Goal: Task Accomplishment & Management: Manage account settings

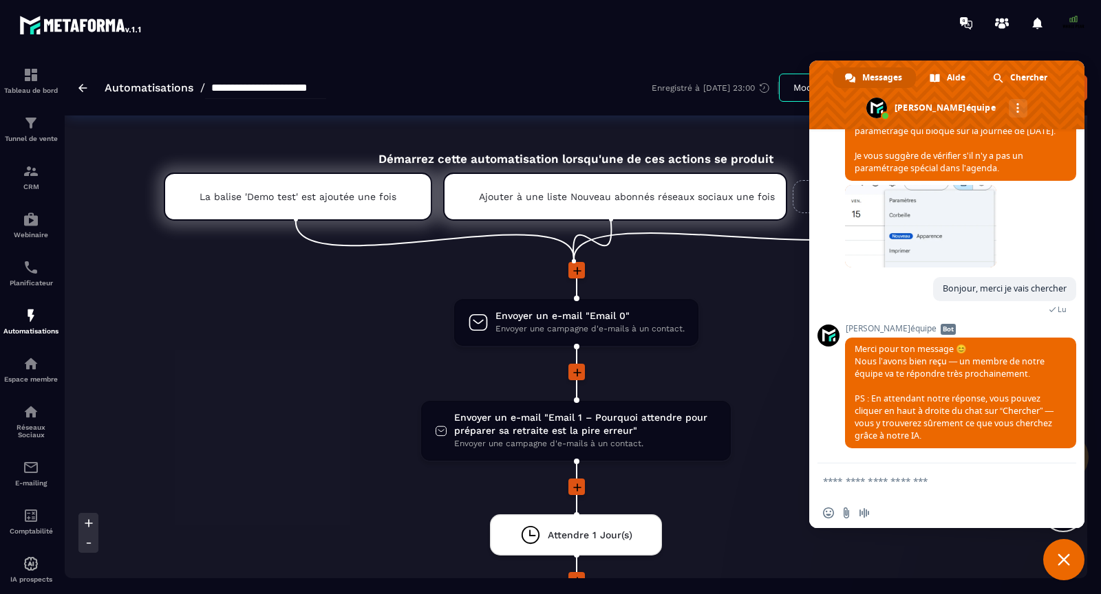
click at [1057, 568] on span "Fermer le chat" at bounding box center [1063, 559] width 41 height 41
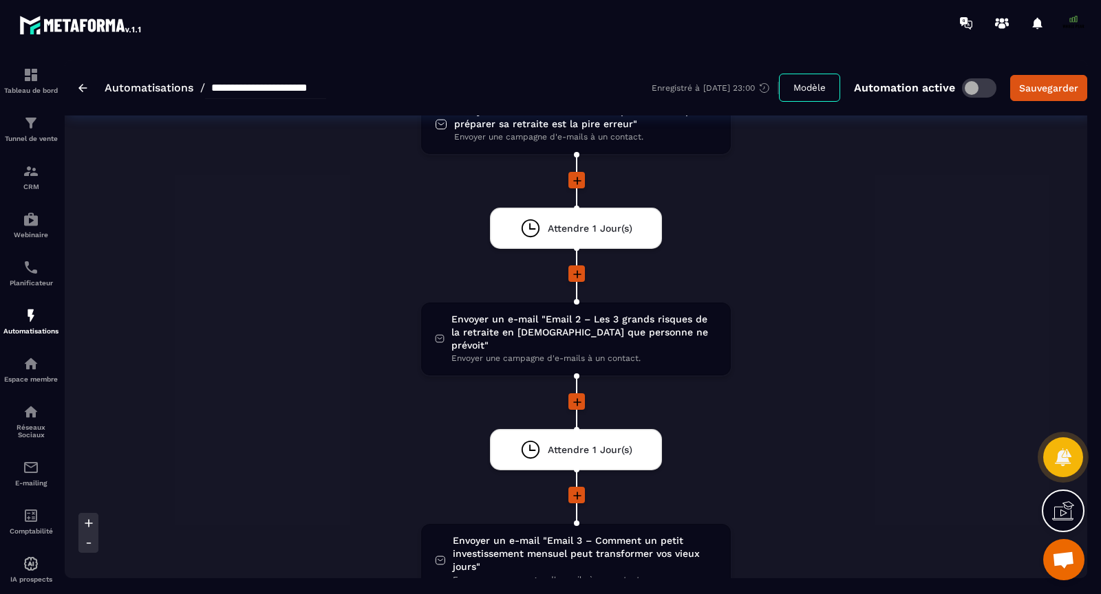
scroll to position [358, 0]
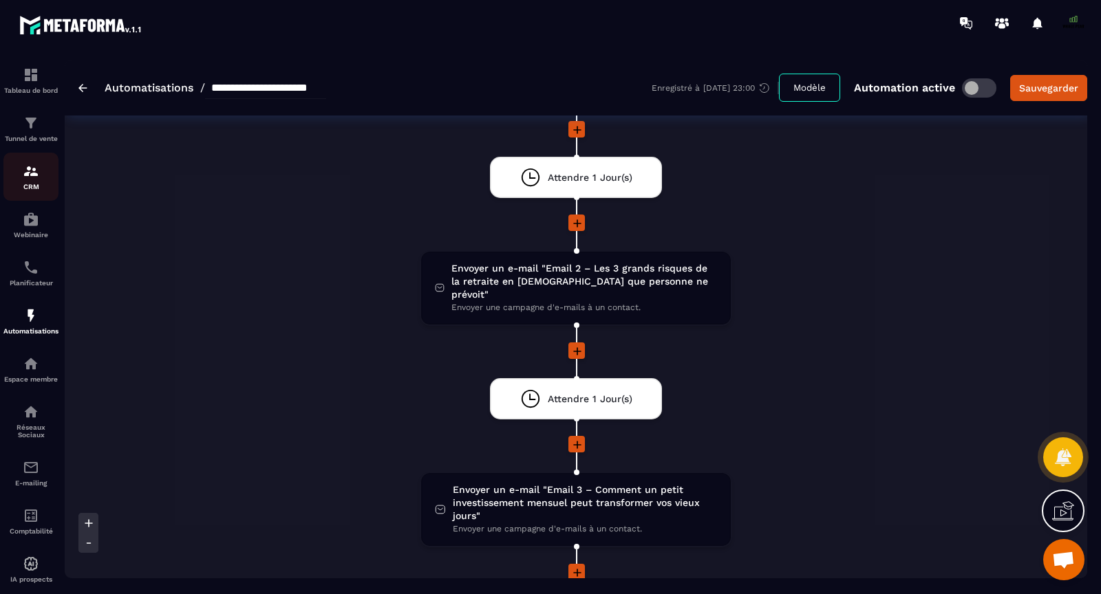
click at [28, 173] on img at bounding box center [31, 171] width 17 height 17
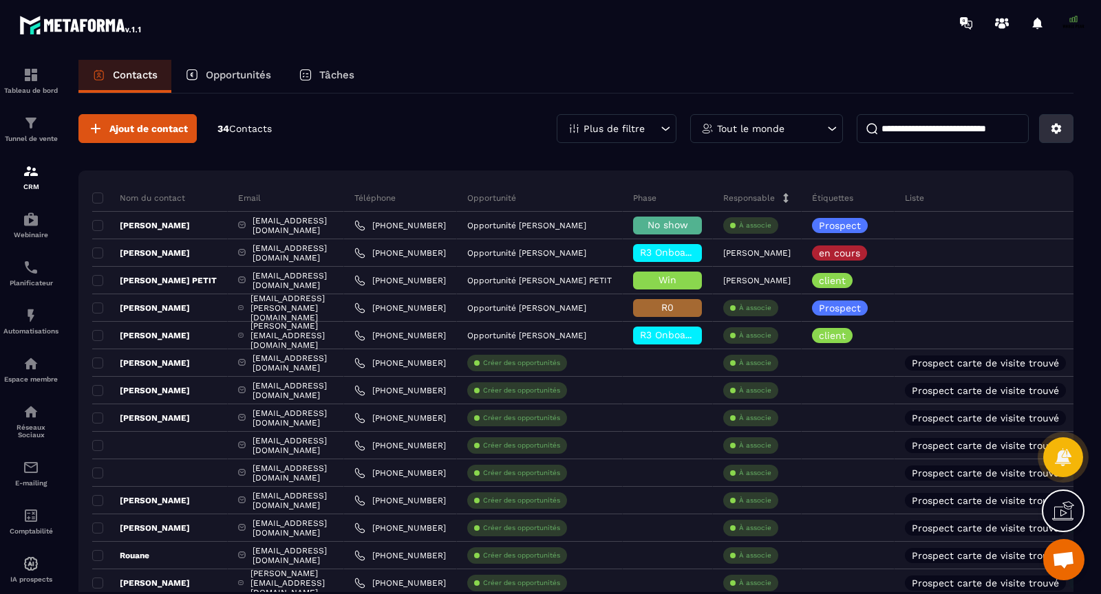
click at [1051, 128] on icon at bounding box center [1056, 128] width 12 height 12
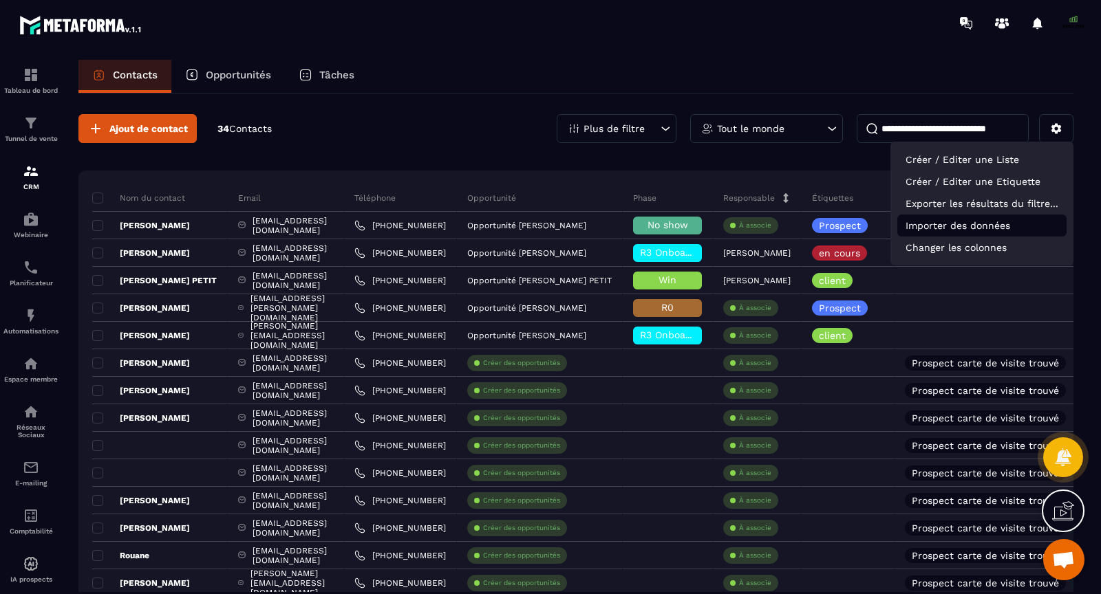
click at [951, 222] on p "Importer des données" at bounding box center [981, 226] width 169 height 22
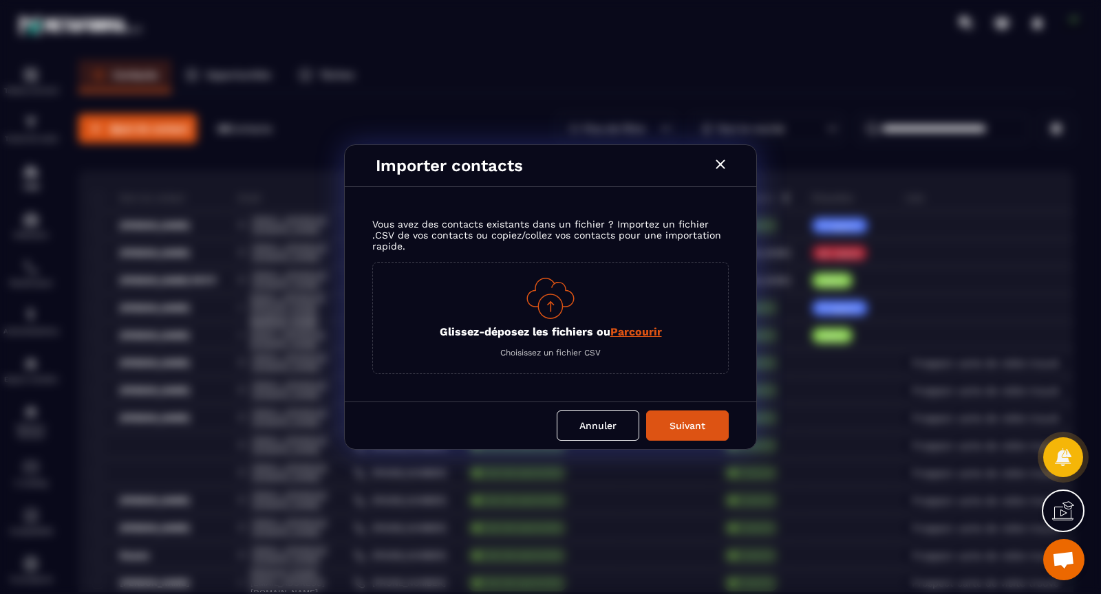
click at [640, 335] on span "Parcourir" at bounding box center [636, 331] width 52 height 13
click at [0, 0] on input "Glissez-déposez les fichiers ou Parcourir" at bounding box center [0, 0] width 0 height 0
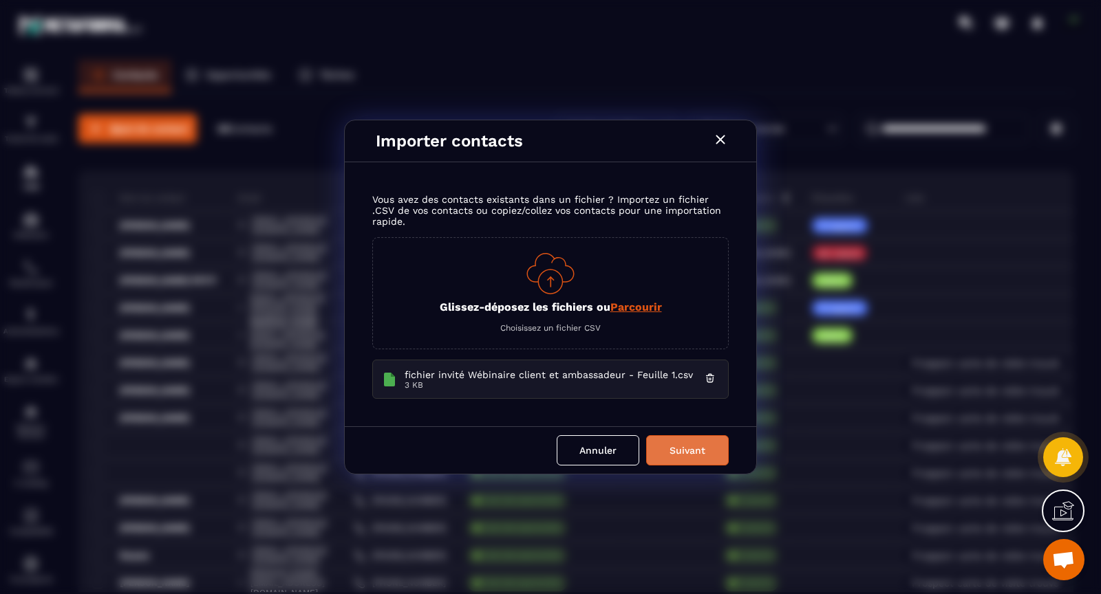
click at [678, 446] on button "Suivant" at bounding box center [687, 450] width 83 height 30
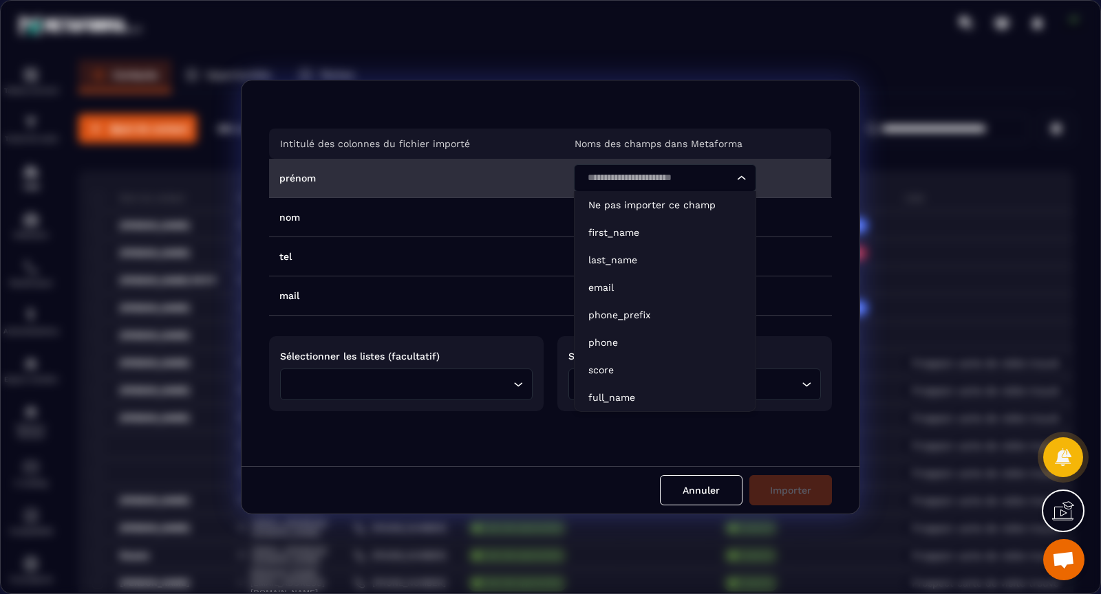
click at [739, 180] on icon "Search for option" at bounding box center [741, 178] width 8 height 4
click at [648, 229] on p "first_name" at bounding box center [664, 233] width 153 height 14
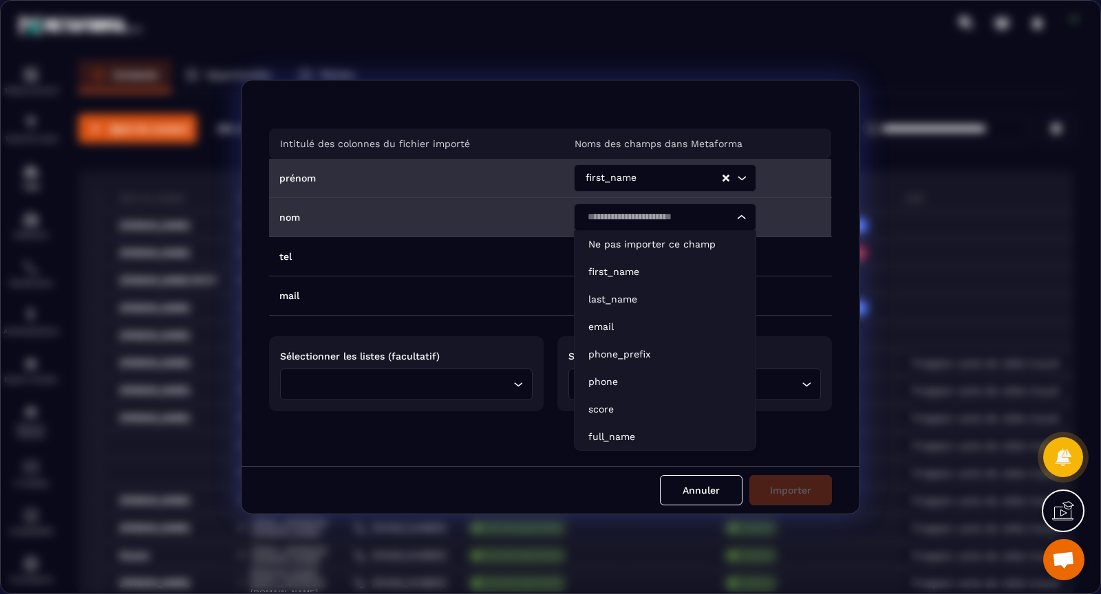
click at [648, 228] on div "Search for option" at bounding box center [657, 218] width 153 height 28
click at [640, 292] on li "last_name" at bounding box center [664, 299] width 181 height 28
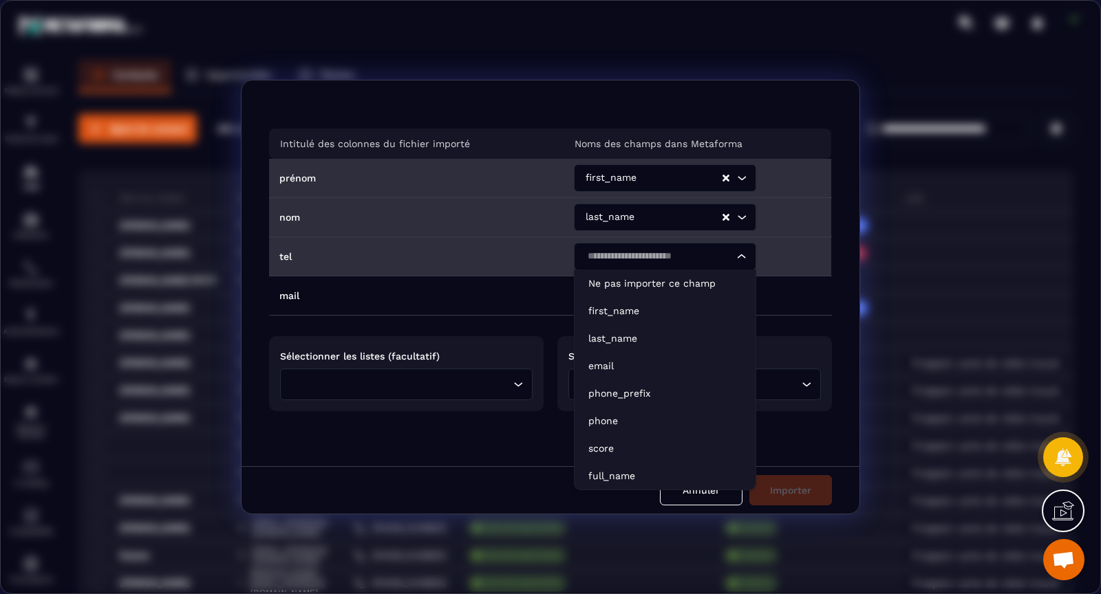
click at [639, 265] on div "Search for option" at bounding box center [657, 257] width 153 height 28
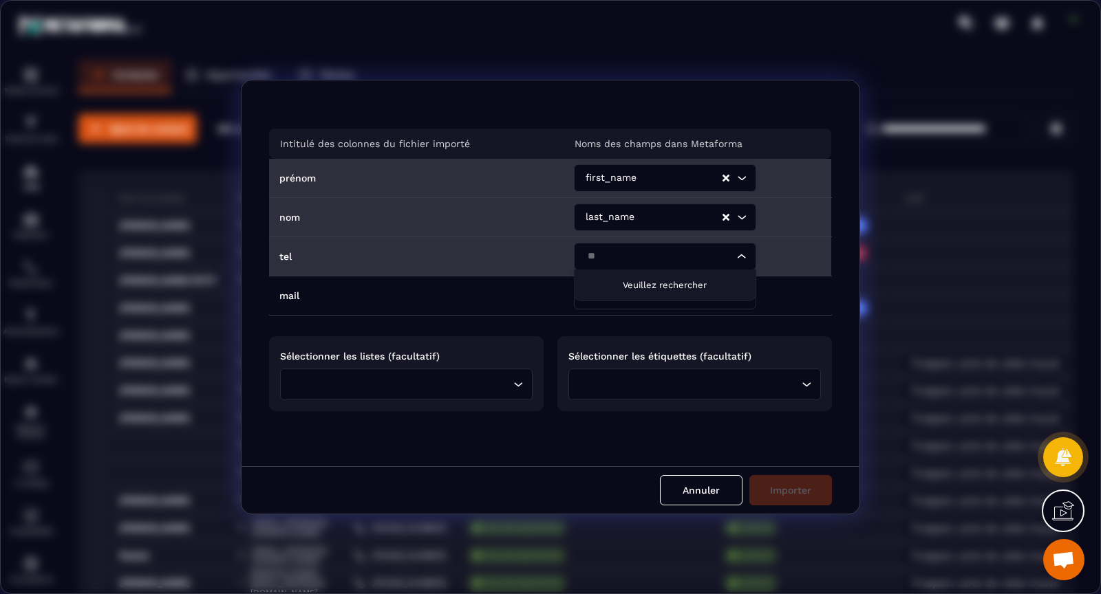
type input "*"
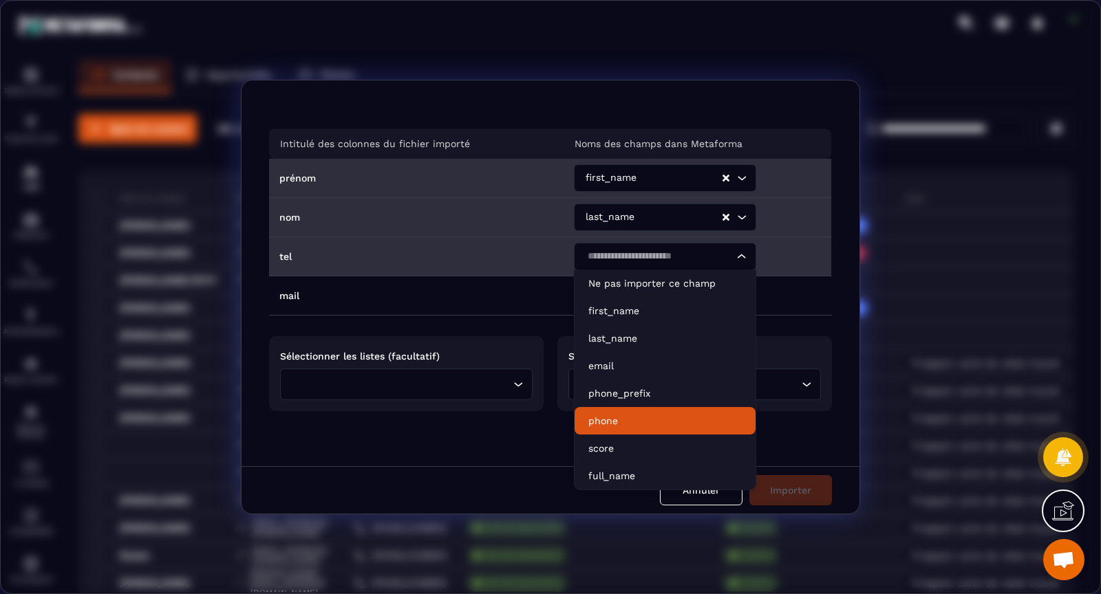
click at [656, 429] on li "phone" at bounding box center [664, 421] width 181 height 28
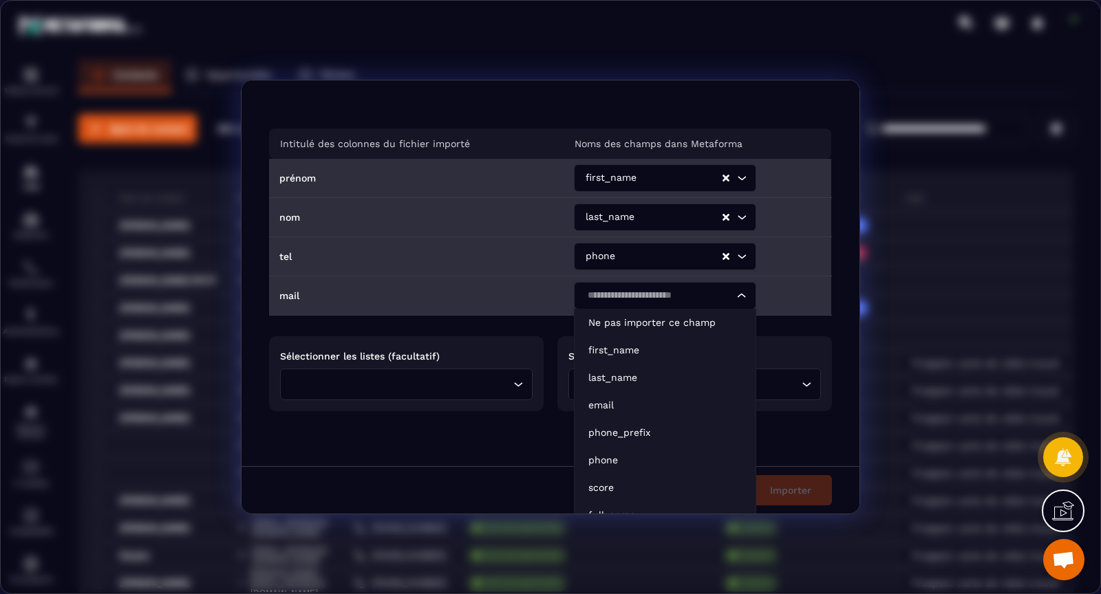
click at [639, 292] on input "Search for option" at bounding box center [658, 295] width 151 height 15
click at [625, 398] on p "email" at bounding box center [664, 405] width 153 height 14
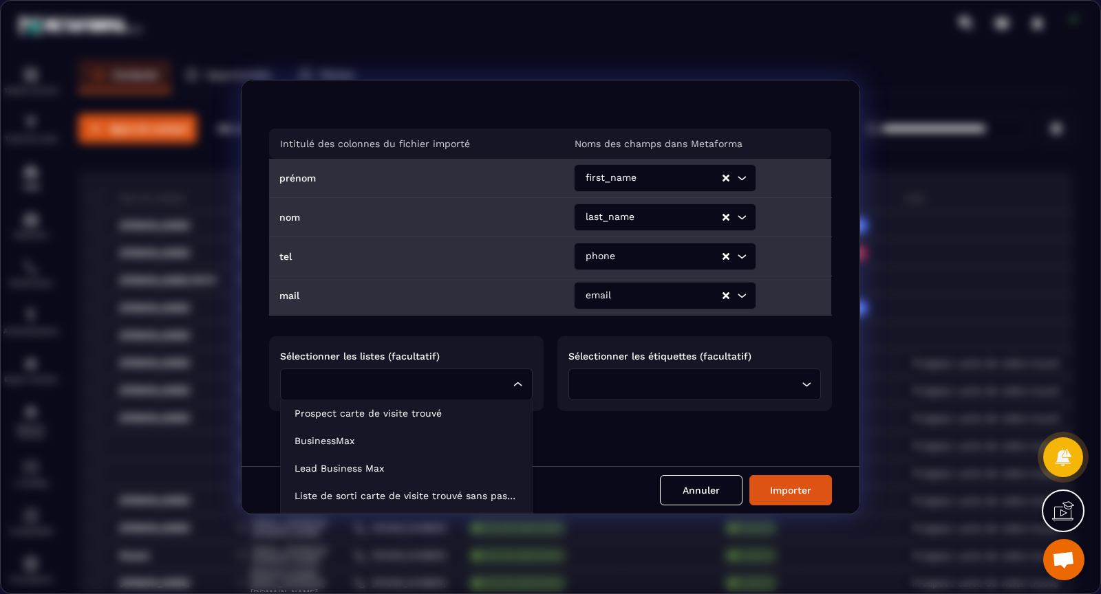
click at [485, 391] on input "Search for option" at bounding box center [399, 384] width 221 height 15
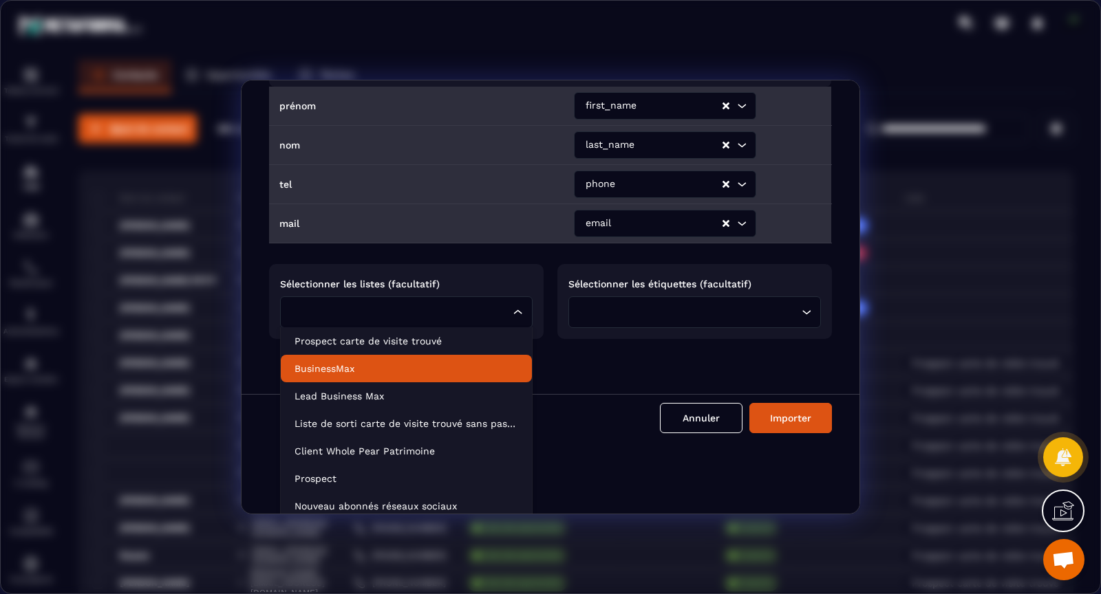
scroll to position [79, 0]
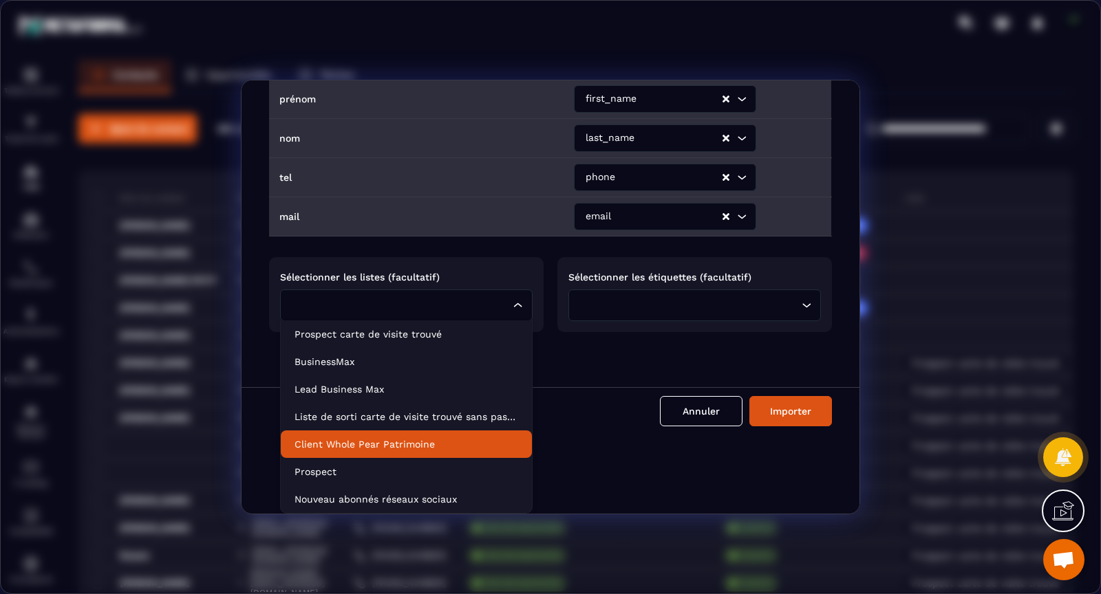
click at [419, 444] on p "Client Whole Pear Patrimoine" at bounding box center [406, 445] width 224 height 14
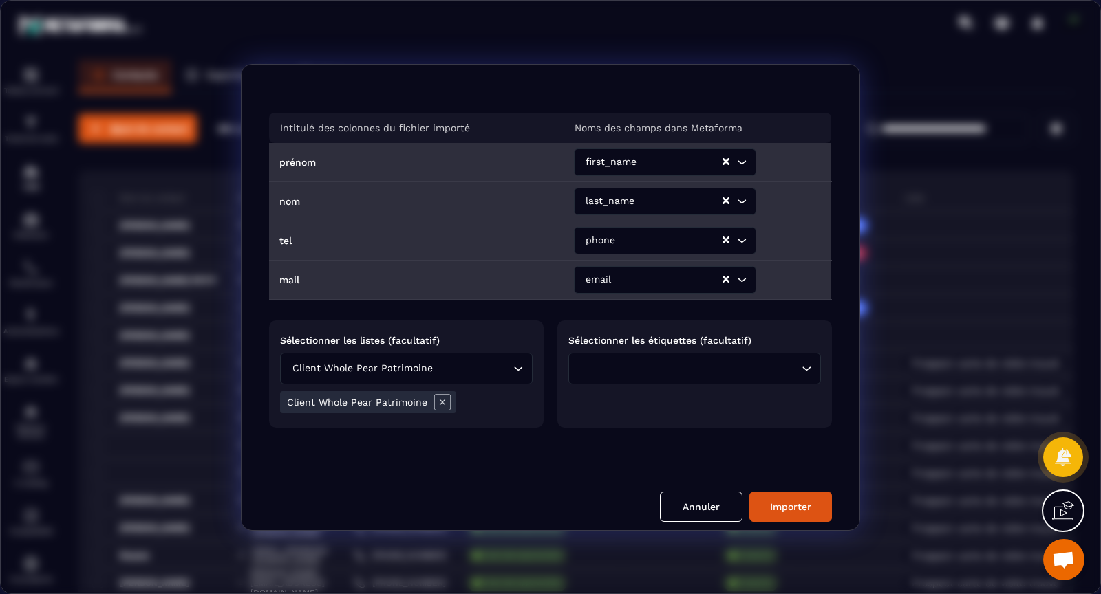
scroll to position [0, 0]
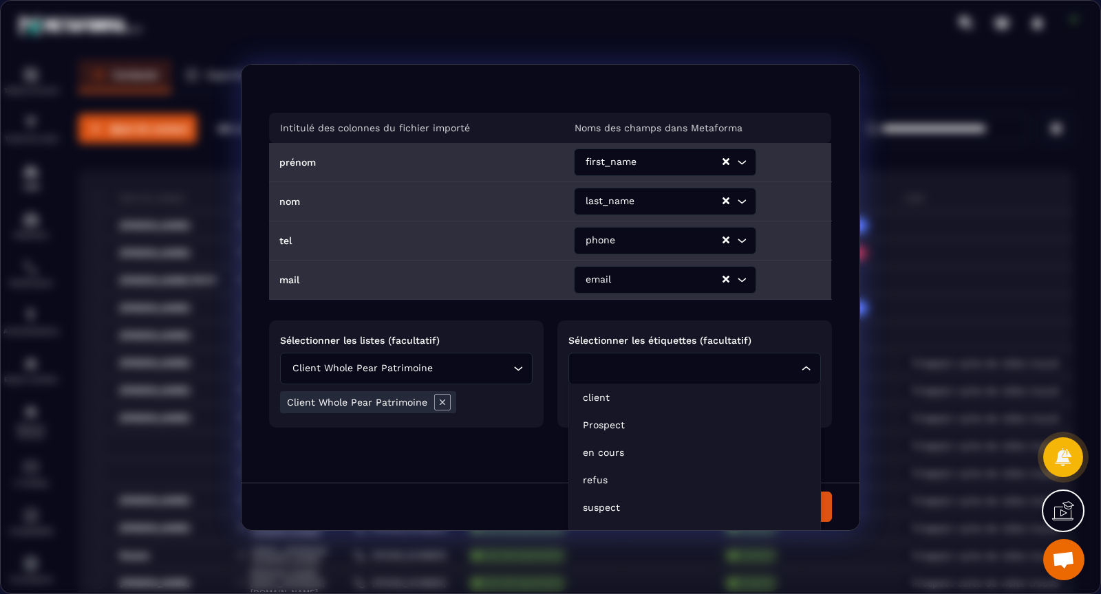
click at [779, 366] on input "Search for option" at bounding box center [687, 368] width 221 height 15
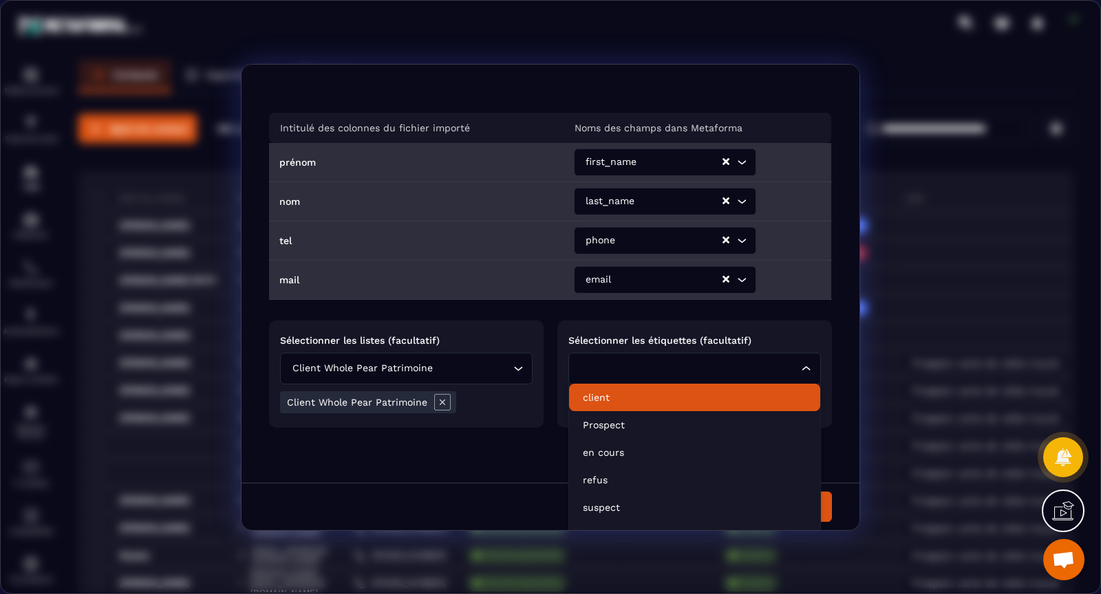
click at [766, 400] on p "client" at bounding box center [695, 398] width 224 height 14
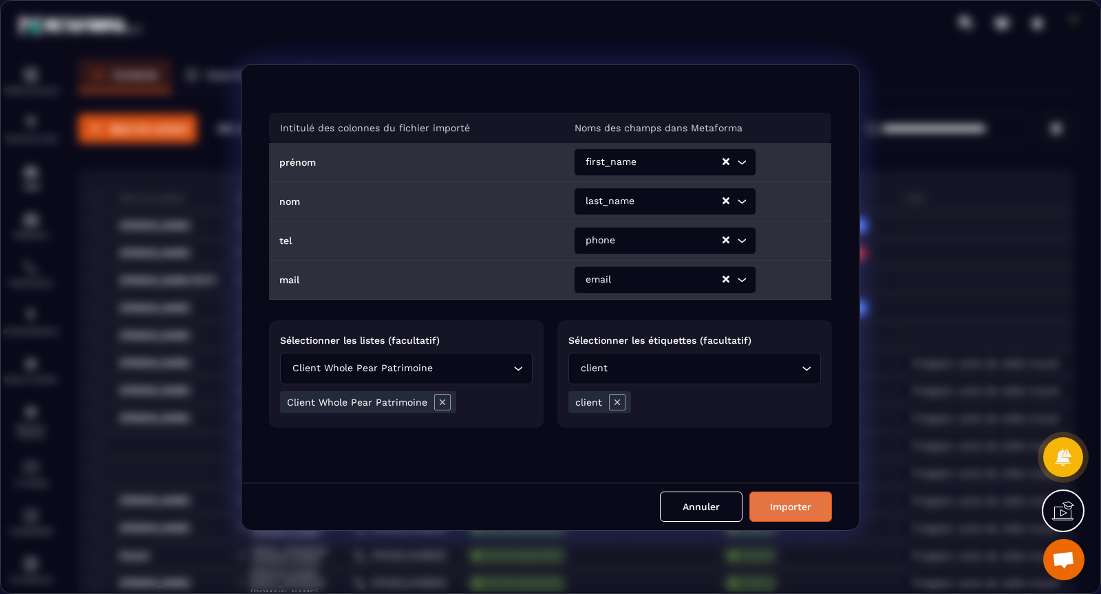
click at [788, 508] on button "Importer" at bounding box center [790, 507] width 83 height 30
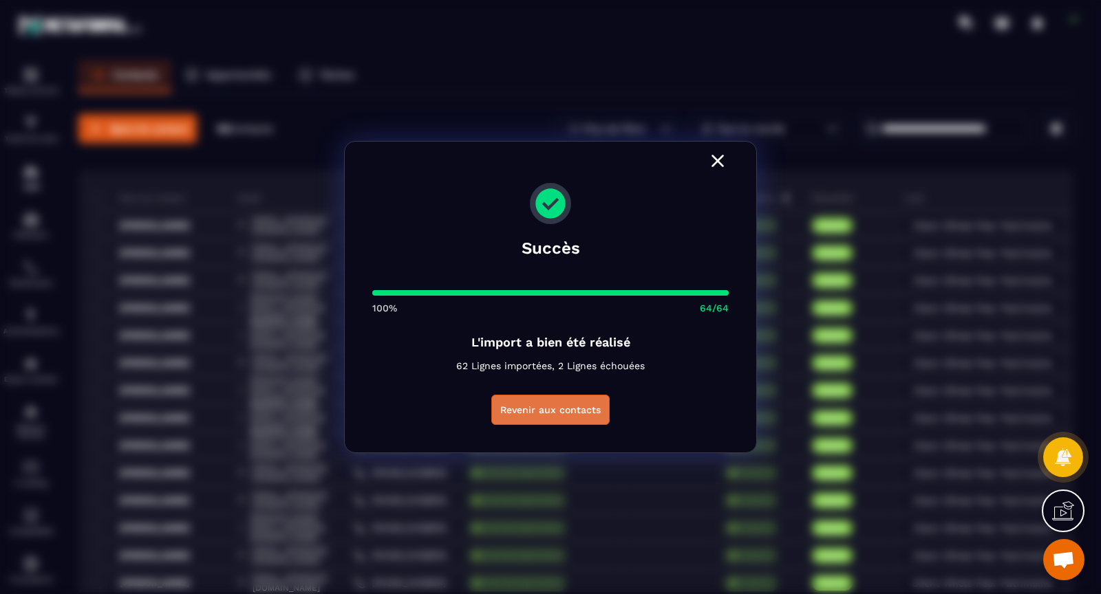
click at [594, 417] on button "Revenir aux contacts" at bounding box center [550, 410] width 118 height 30
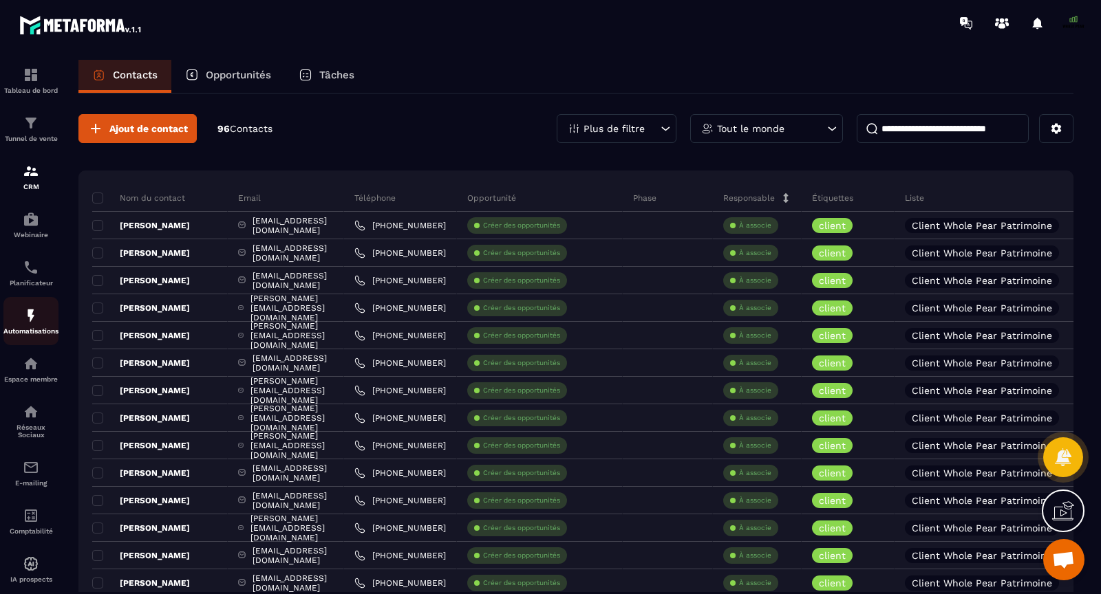
click at [32, 317] on img at bounding box center [31, 315] width 17 height 17
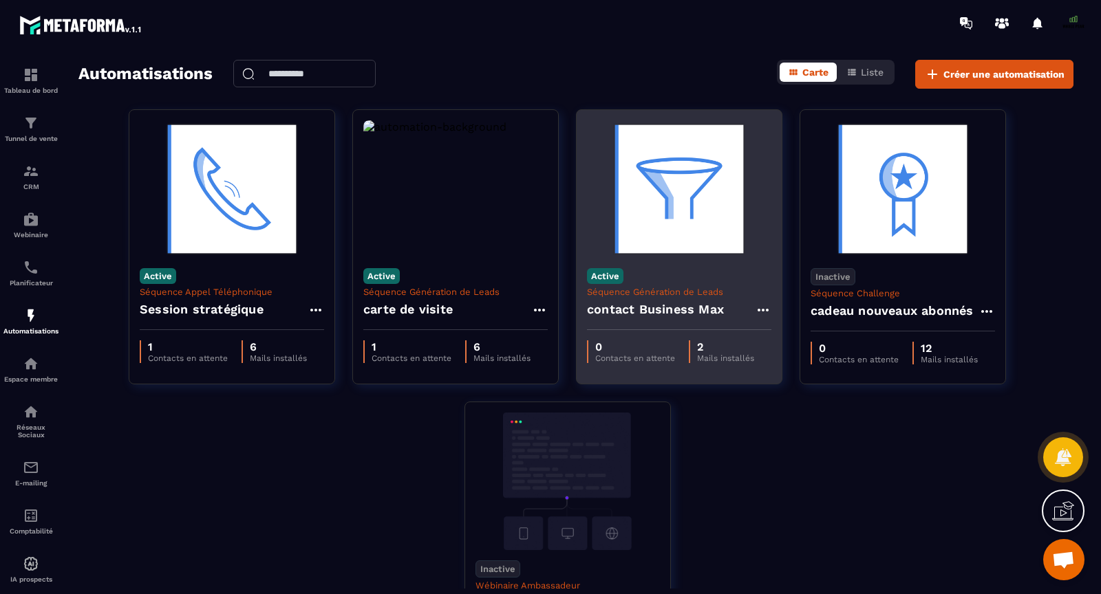
click at [651, 310] on h4 "contact Business Max" at bounding box center [655, 309] width 137 height 19
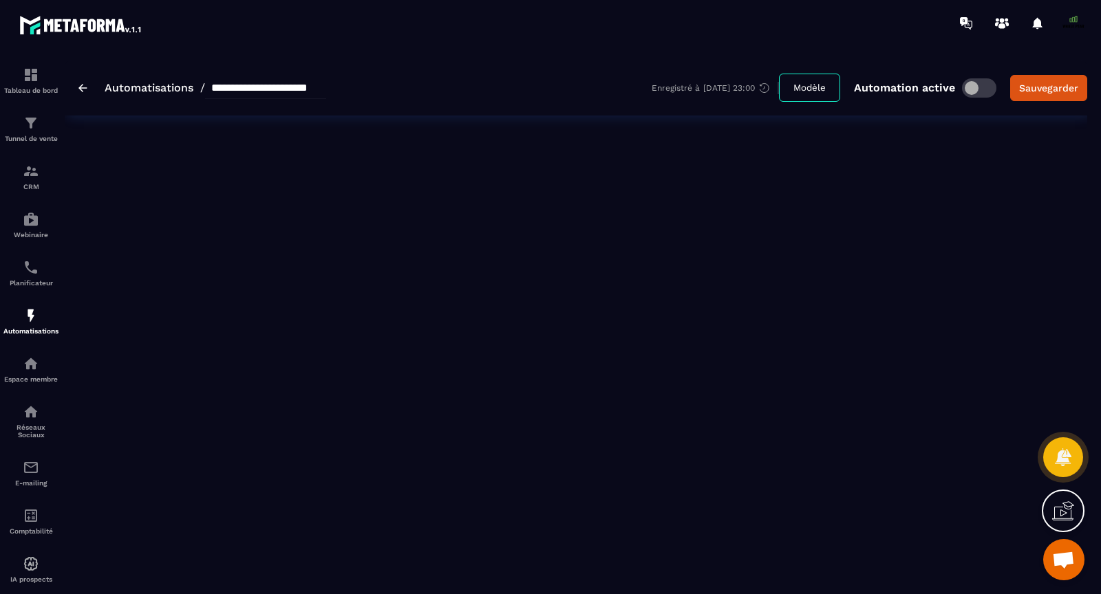
type input "**********"
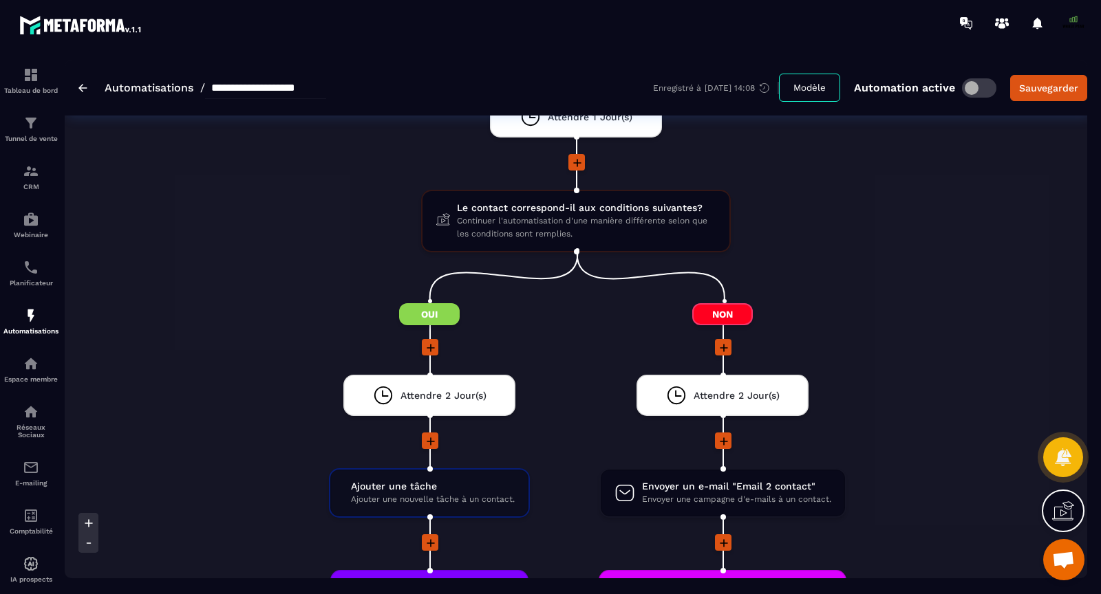
scroll to position [316, 0]
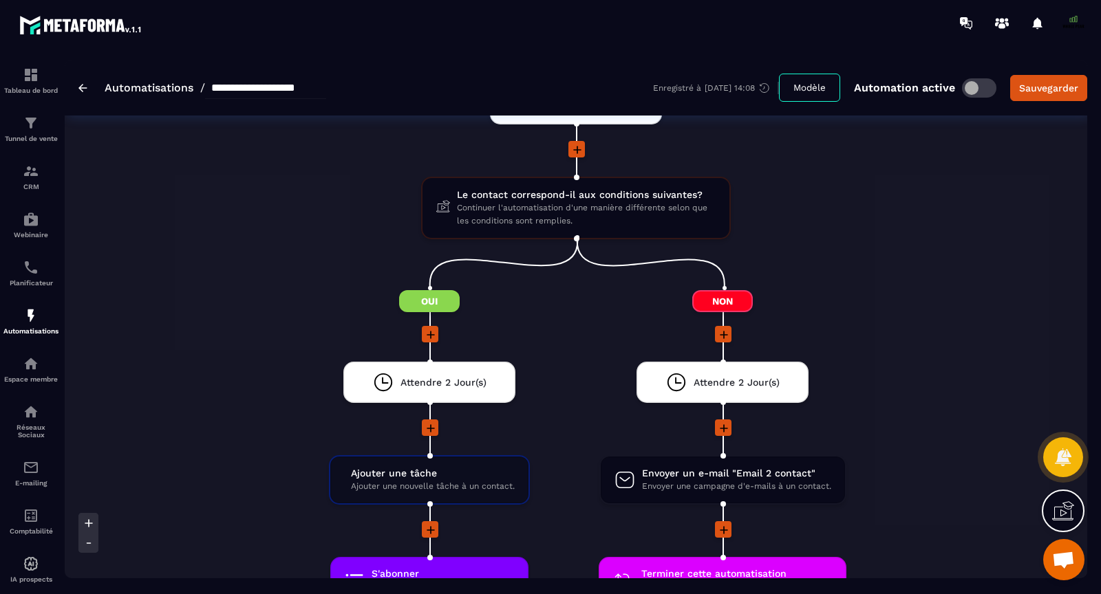
click at [79, 88] on img at bounding box center [82, 88] width 9 height 8
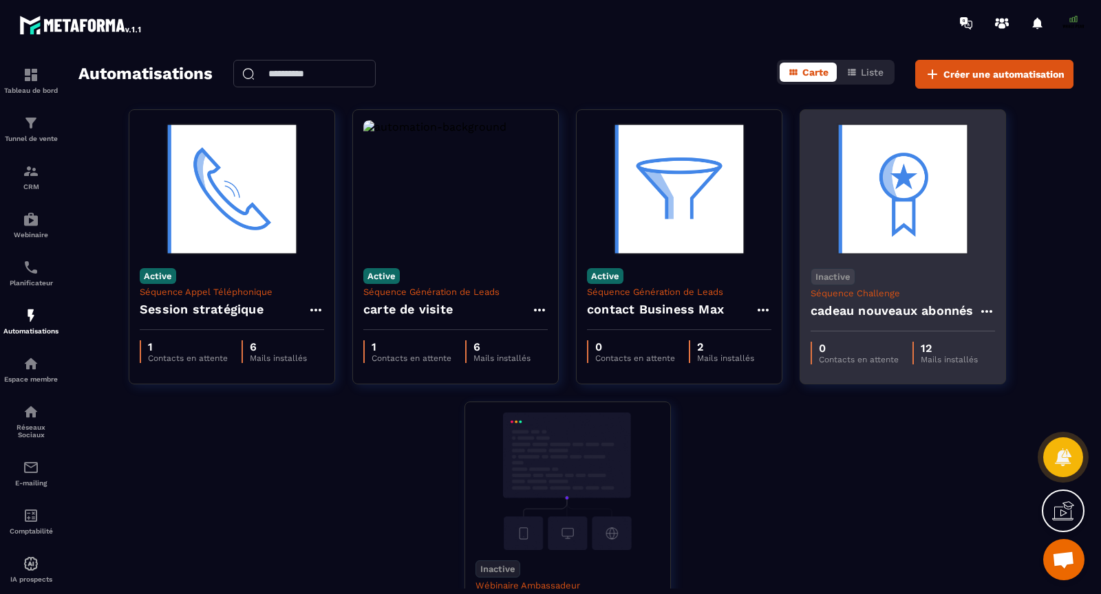
click at [880, 305] on h4 "cadeau nouveaux abonnés" at bounding box center [891, 310] width 163 height 19
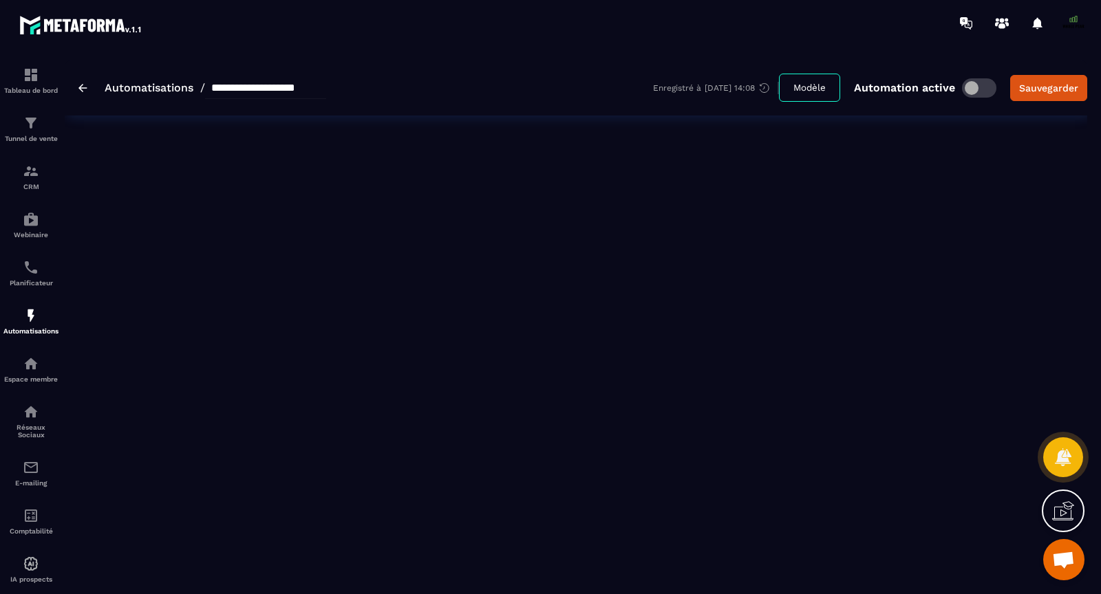
type input "**********"
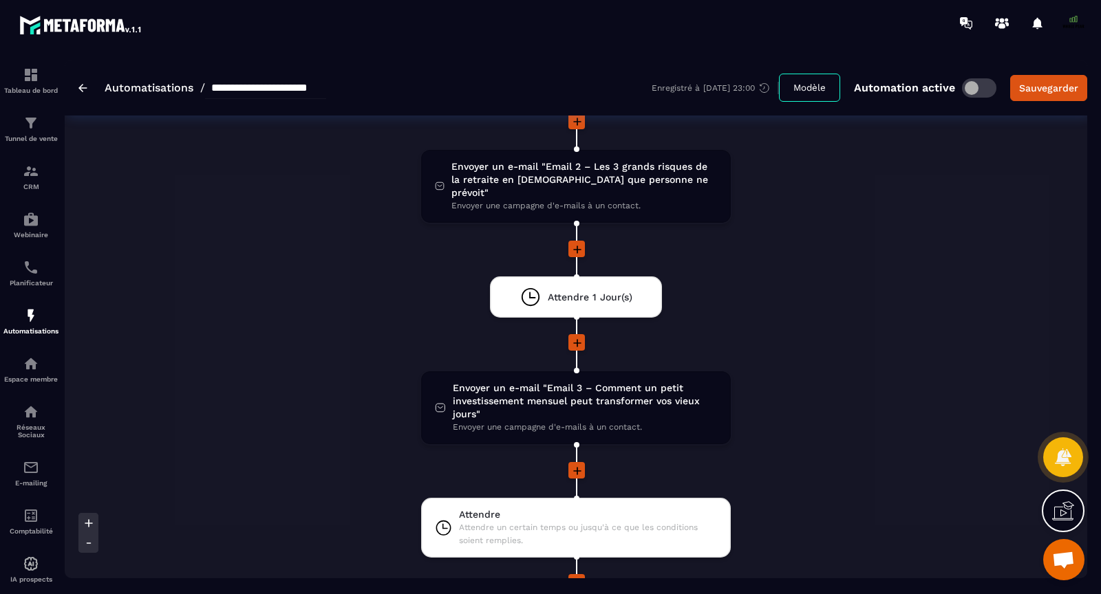
scroll to position [508, 0]
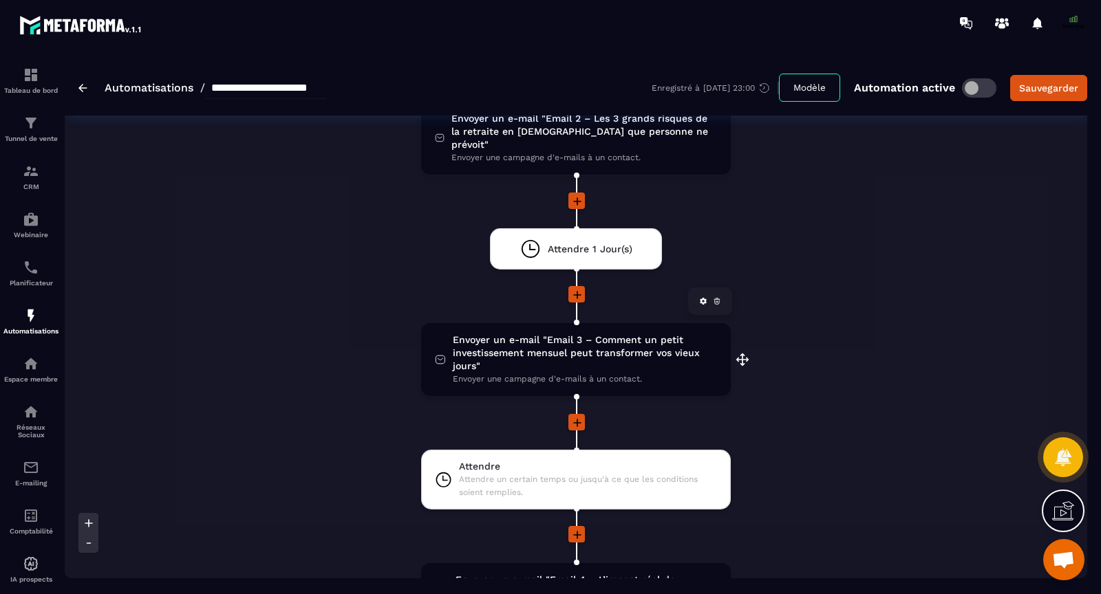
click at [612, 335] on span "Envoyer un e-mail "Email 3 – Comment un petit investissement mensuel peut trans…" at bounding box center [585, 353] width 264 height 39
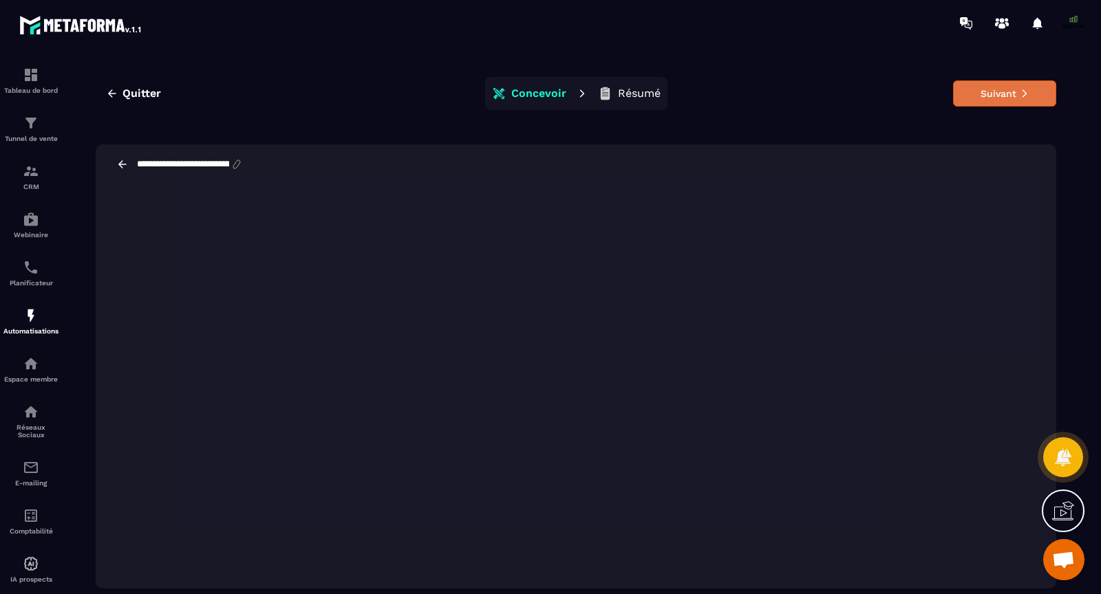
click at [962, 100] on button "Suivant" at bounding box center [1004, 93] width 103 height 26
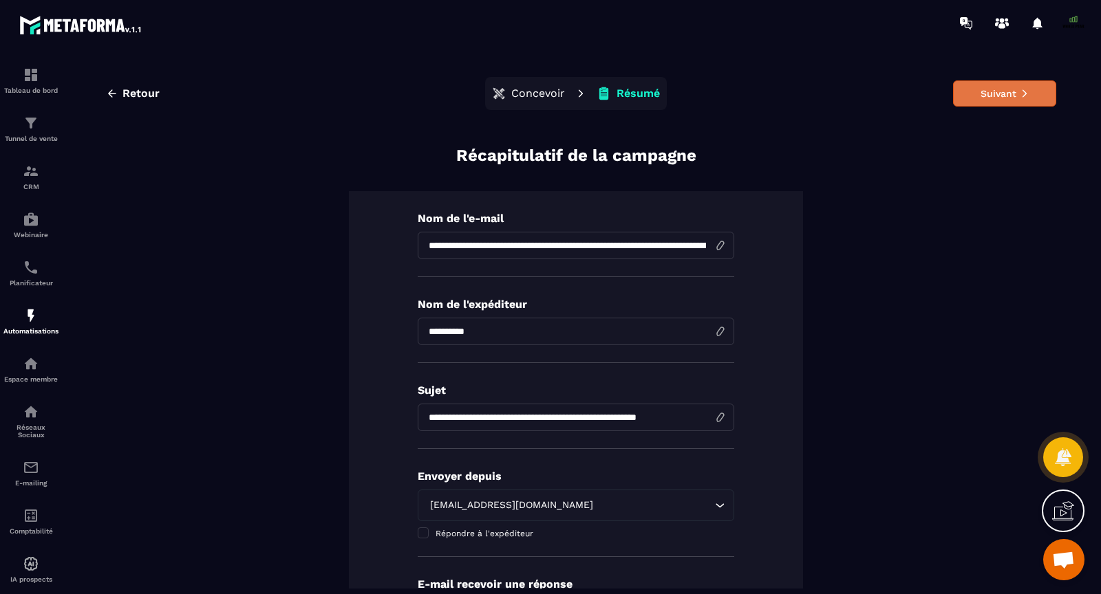
click at [1025, 98] on button "Suivant" at bounding box center [1004, 93] width 103 height 26
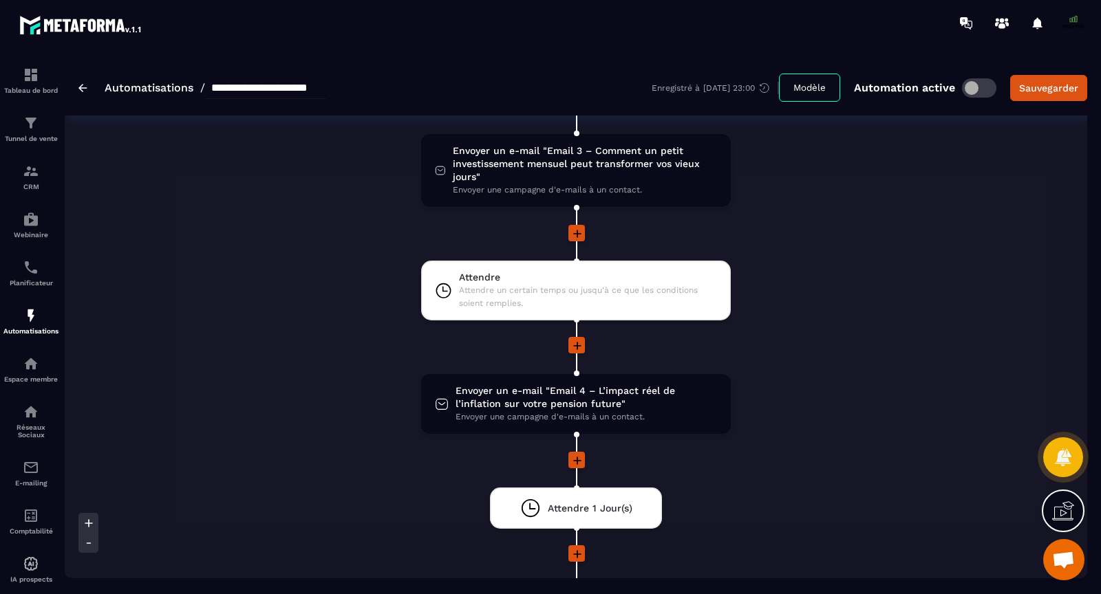
scroll to position [738, 0]
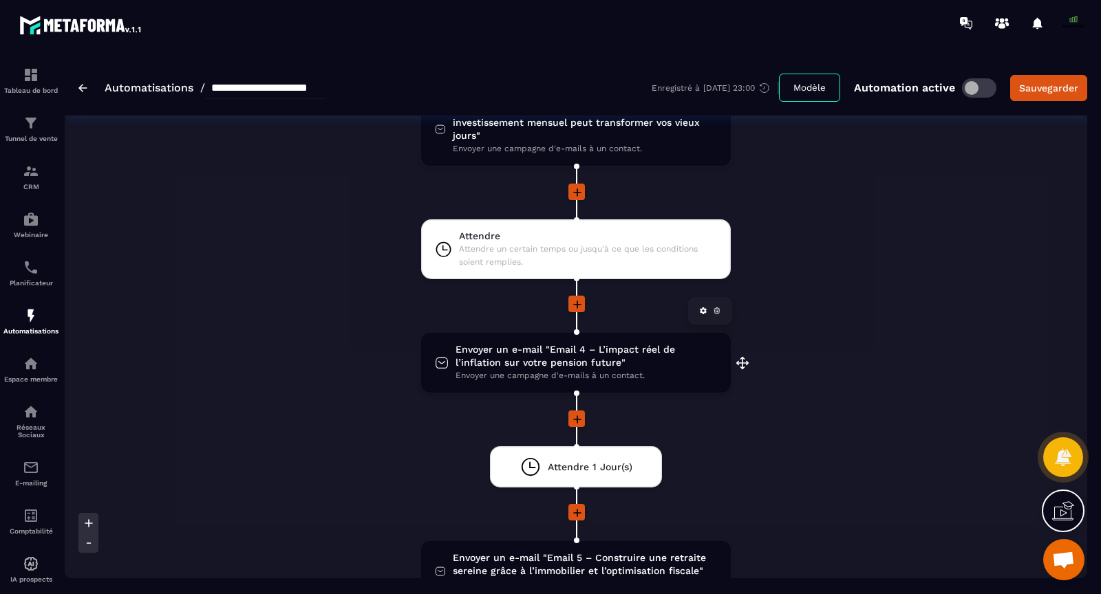
click at [554, 348] on span "Envoyer un e-mail "Email 4 – L’impact réel de l’inflation sur votre pension fut…" at bounding box center [585, 356] width 261 height 26
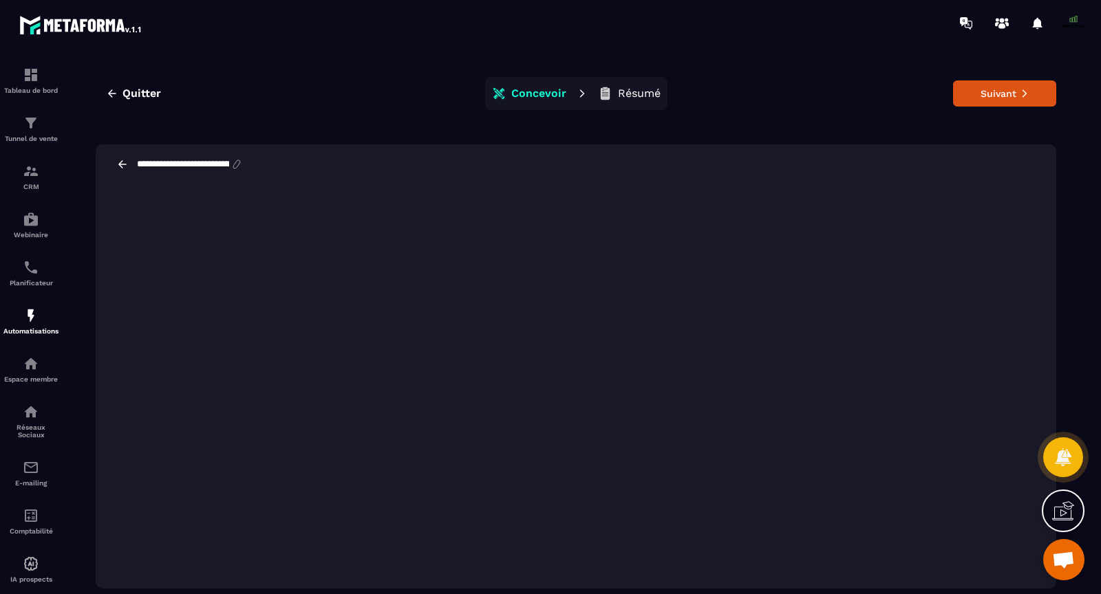
scroll to position [31, 0]
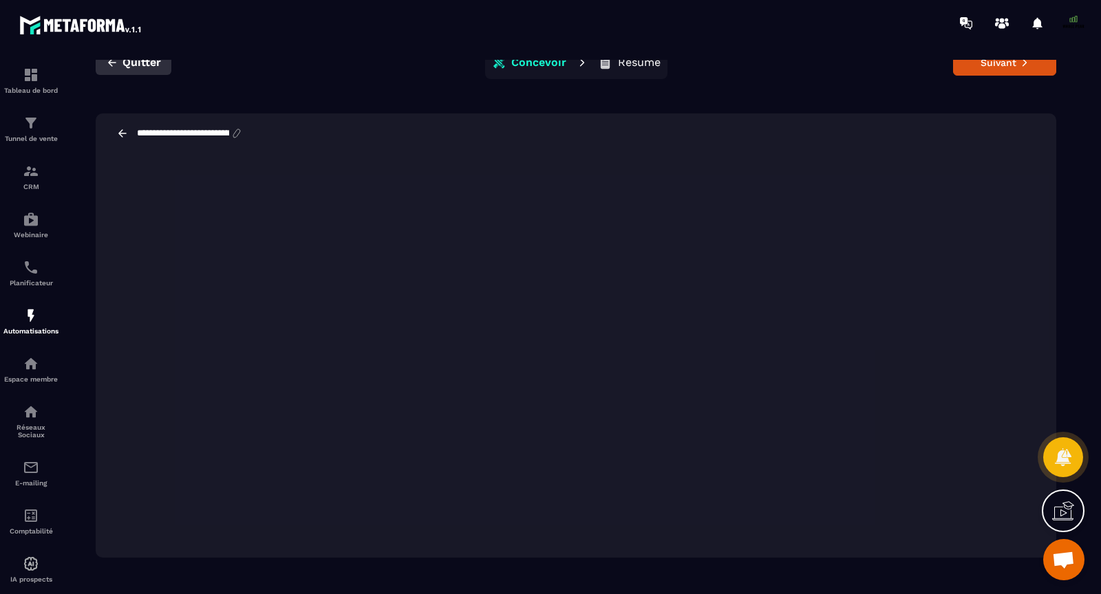
click at [106, 65] on icon "button" at bounding box center [112, 62] width 12 height 12
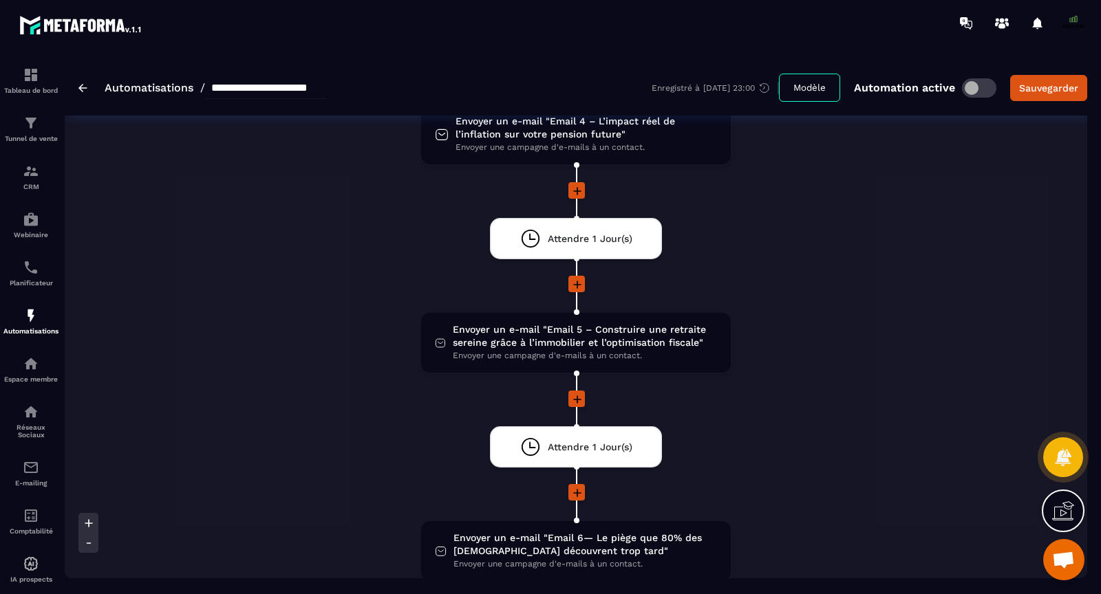
scroll to position [993, 0]
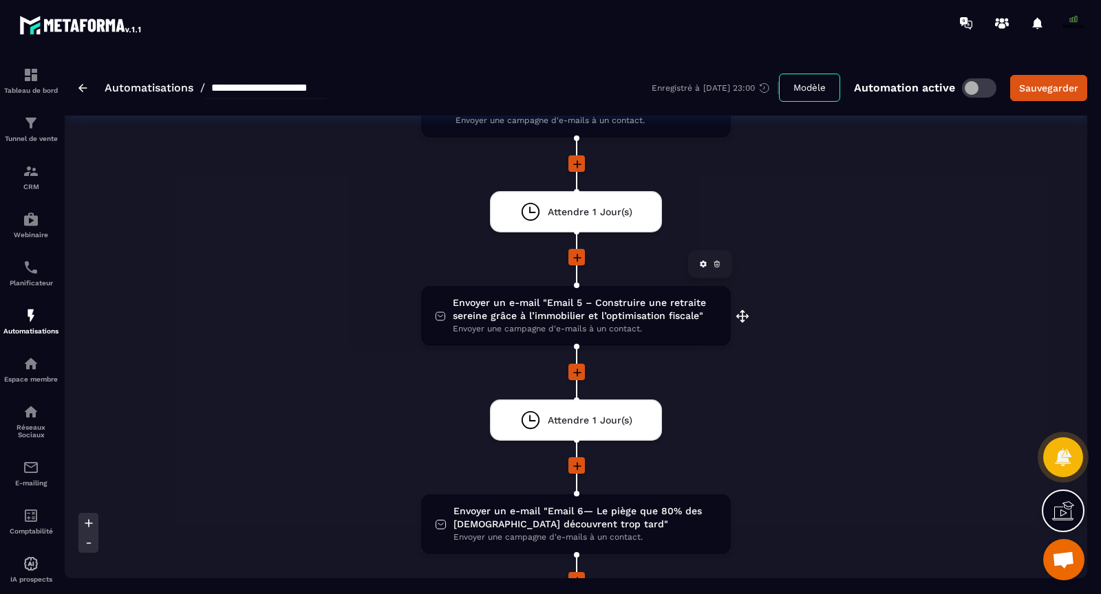
click at [540, 304] on span "Envoyer un e-mail "Email 5 – Construire une retraite sereine grâce à l’immobili…" at bounding box center [585, 309] width 264 height 26
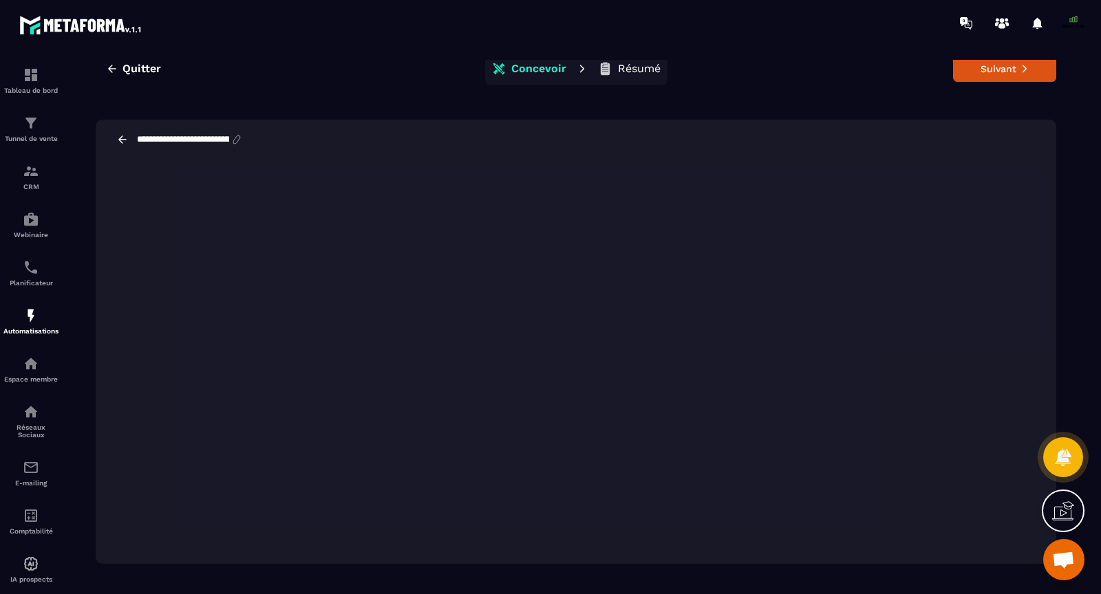
scroll to position [31, 0]
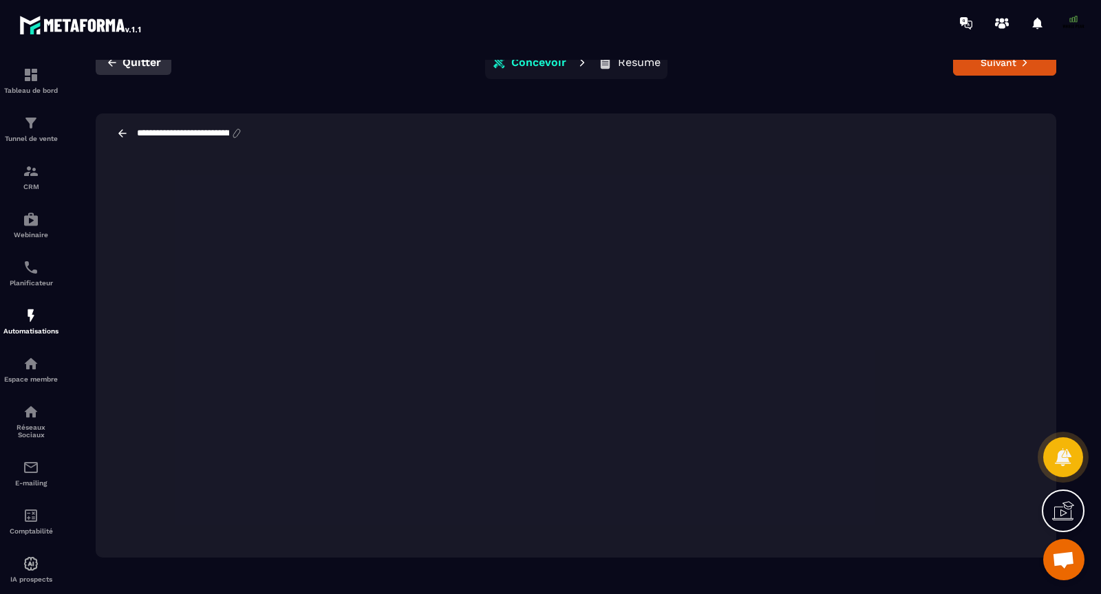
click at [121, 63] on button "Quitter" at bounding box center [134, 62] width 76 height 25
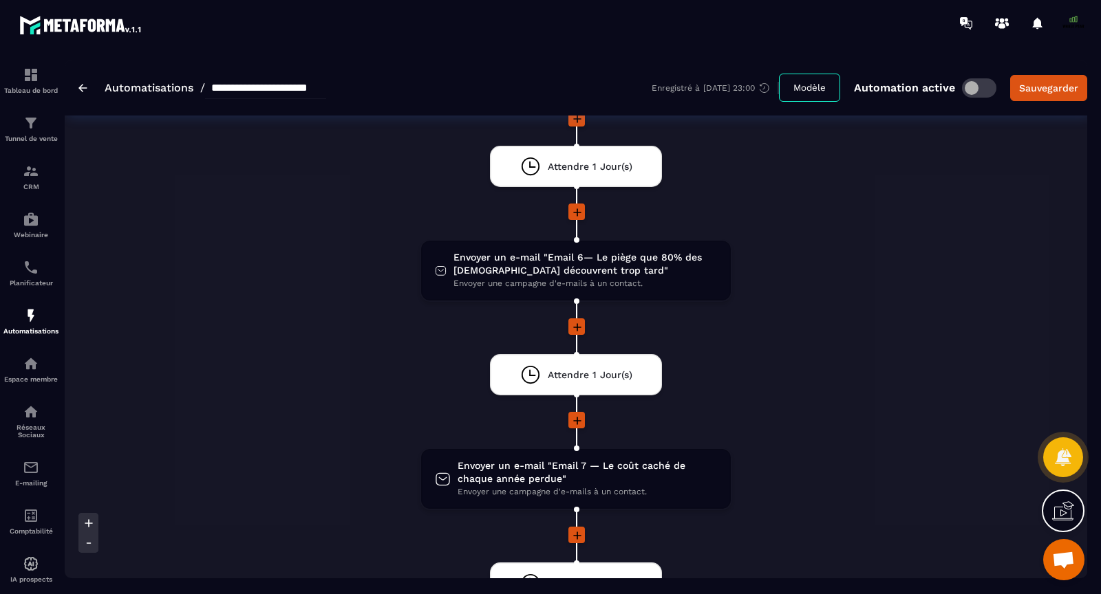
scroll to position [1251, 0]
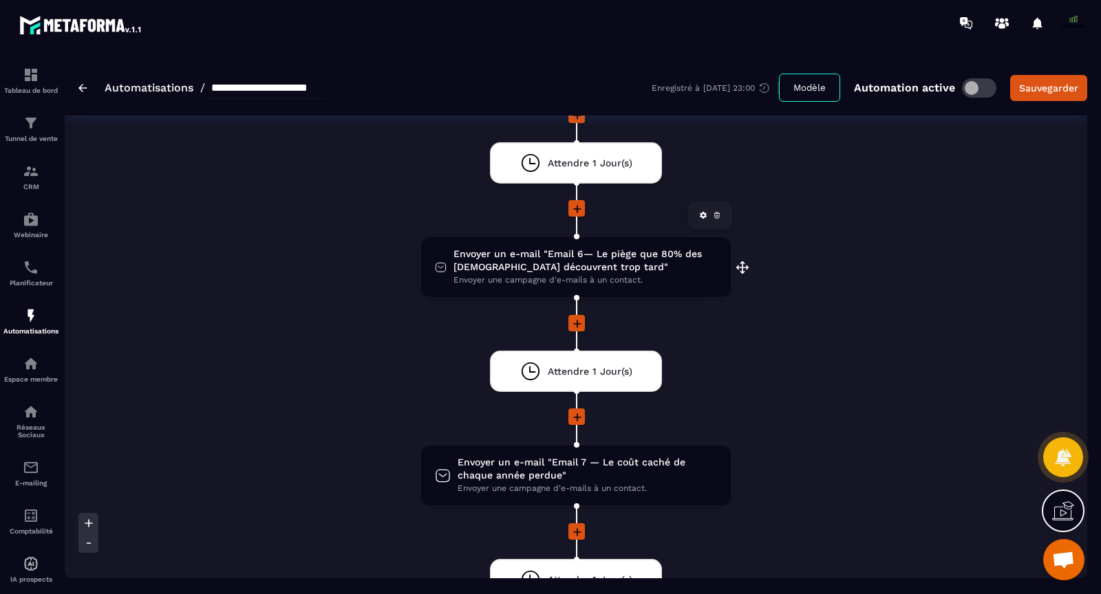
click at [549, 250] on span "Envoyer un e-mail "Email 6— Le piège que 80% des [DEMOGRAPHIC_DATA] découvrent …" at bounding box center [584, 261] width 263 height 26
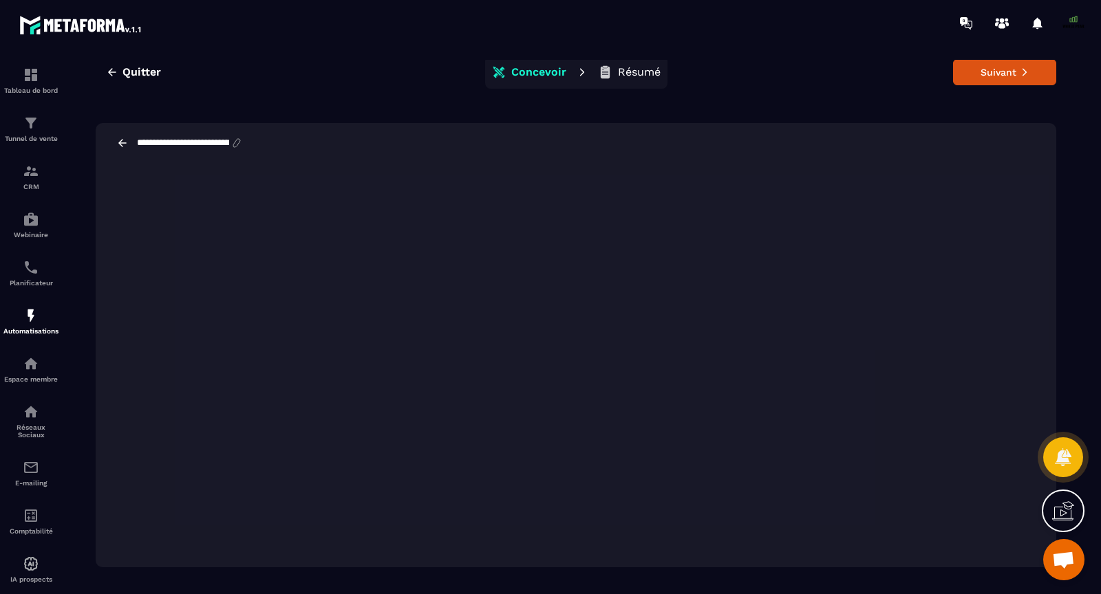
scroll to position [28, 0]
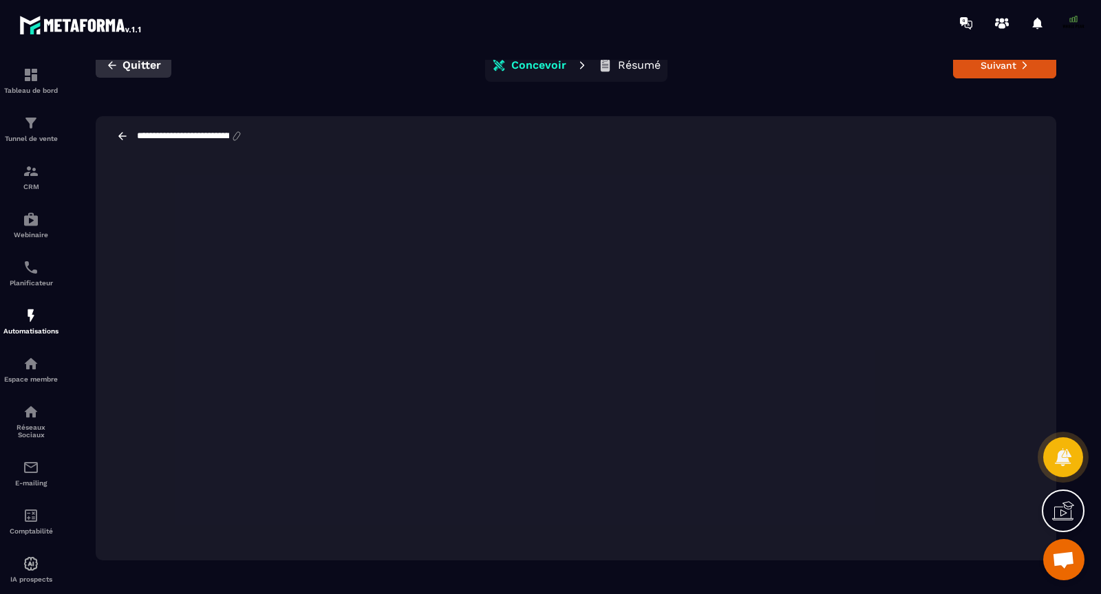
click at [114, 63] on icon "button" at bounding box center [112, 65] width 12 height 12
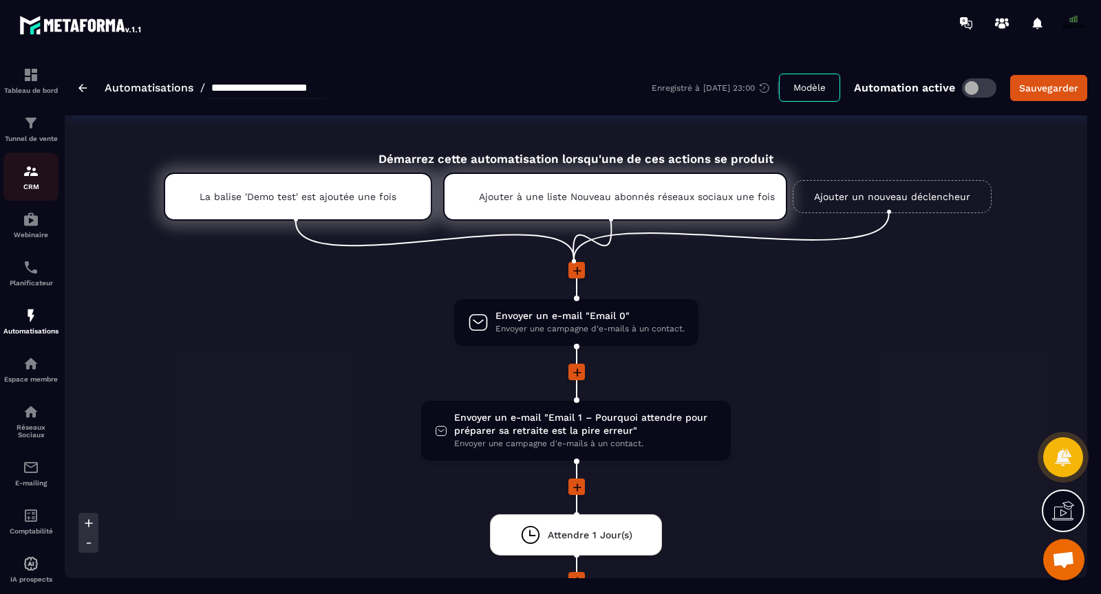
click at [31, 177] on img at bounding box center [31, 171] width 17 height 17
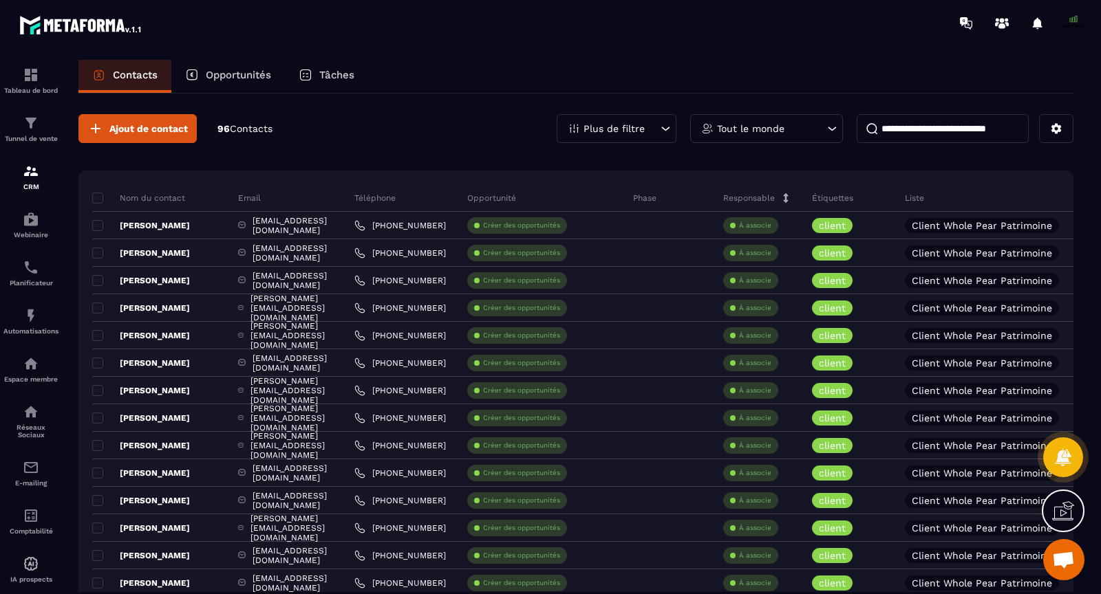
click at [908, 124] on input at bounding box center [942, 128] width 172 height 29
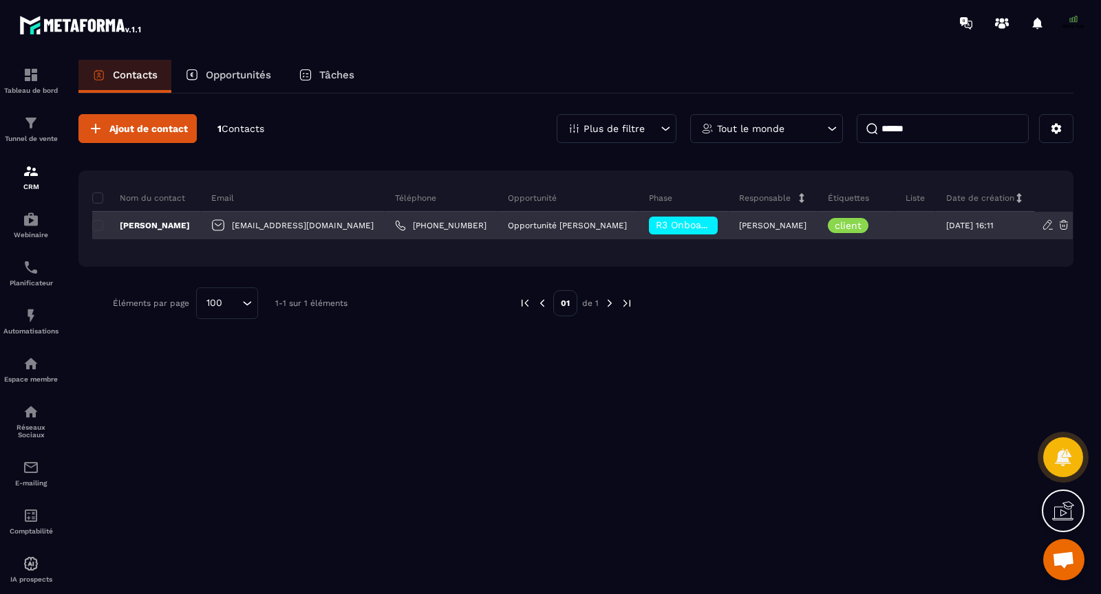
type input "******"
click at [164, 224] on p "[PERSON_NAME]" at bounding box center [141, 225] width 98 height 11
